Goal: Navigation & Orientation: Find specific page/section

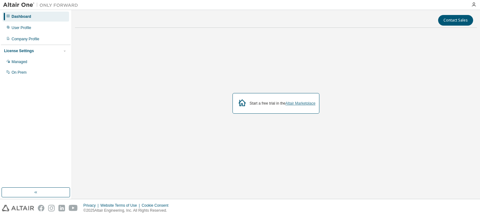
click at [295, 101] on link "Altair Marketplace" at bounding box center [301, 103] width 30 height 4
